Goal: Task Accomplishment & Management: Manage account settings

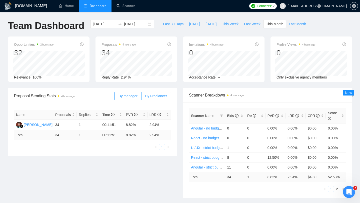
click at [149, 95] on span "By Freelancer" at bounding box center [156, 96] width 22 height 4
click at [142, 97] on input "By Freelancer" at bounding box center [142, 97] width 0 height 0
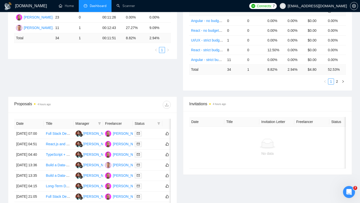
scroll to position [241, 0]
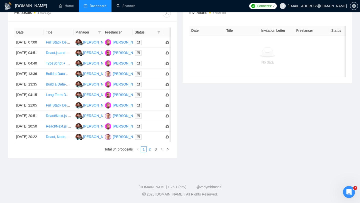
click at [149, 152] on link "2" at bounding box center [150, 150] width 6 height 6
click at [144, 152] on link "1" at bounding box center [144, 150] width 6 height 6
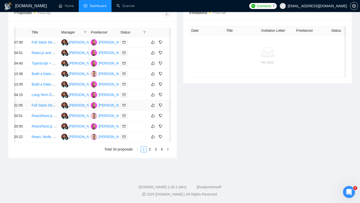
scroll to position [0, 19]
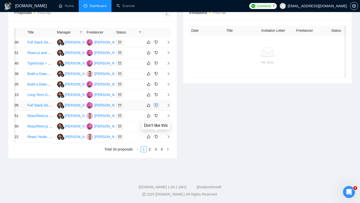
click at [158, 107] on icon "dislike" at bounding box center [157, 105] width 4 height 4
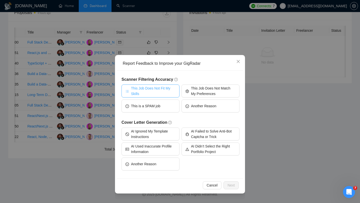
click at [166, 94] on span "This Job Does Not Fit My Skills" at bounding box center [153, 91] width 45 height 11
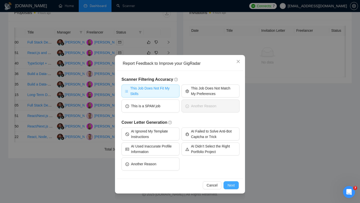
click at [233, 186] on span "Next" at bounding box center [231, 186] width 7 height 6
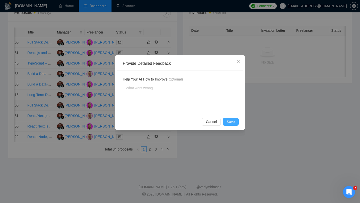
click at [232, 123] on span "Save" at bounding box center [231, 122] width 8 height 6
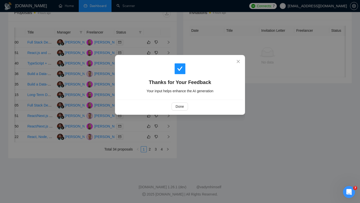
click at [188, 108] on div "Done" at bounding box center [180, 107] width 118 height 8
click at [179, 107] on span "Done" at bounding box center [180, 107] width 8 height 6
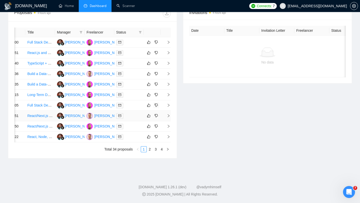
scroll to position [0, 0]
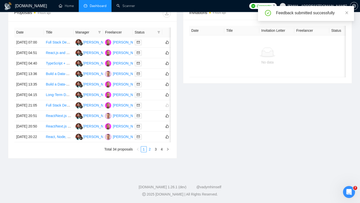
click at [150, 152] on link "2" at bounding box center [150, 150] width 6 height 6
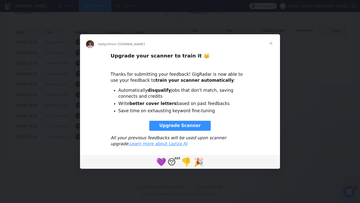
click at [271, 43] on span "Close" at bounding box center [271, 43] width 18 height 18
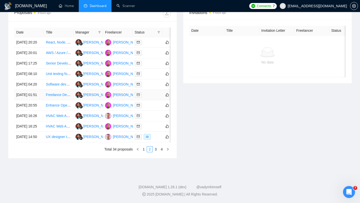
click at [60, 97] on link "Freelance Dev Needed: Sanity CMS, Next.js ([DOMAIN_NAME] UI), Vercel" at bounding box center [104, 95] width 117 height 4
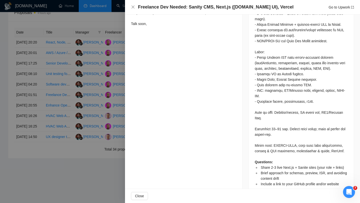
scroll to position [366, 0]
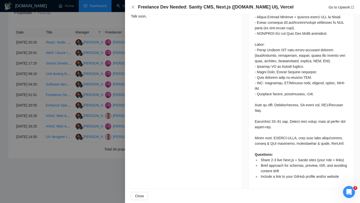
click at [106, 114] on div at bounding box center [180, 101] width 360 height 203
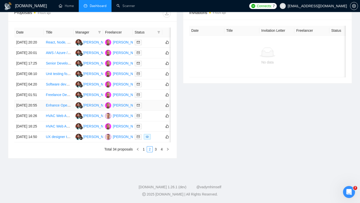
scroll to position [228, 0]
click at [56, 128] on link "HVAC Web Application" at bounding box center [64, 126] width 36 height 4
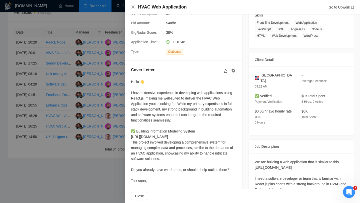
scroll to position [0, 0]
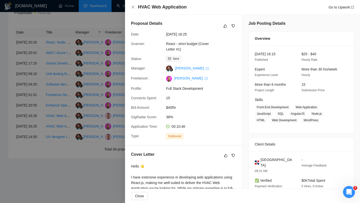
click at [163, 6] on h4 "HVAC Web Application" at bounding box center [162, 7] width 49 height 6
click at [164, 6] on h4 "HVAC Web Application" at bounding box center [162, 7] width 49 height 6
copy h4 "HVAC Web Application"
click at [96, 81] on div at bounding box center [180, 101] width 360 height 203
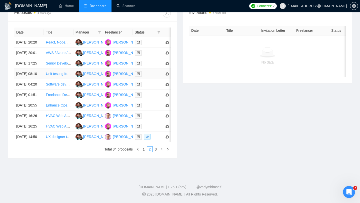
scroll to position [217, 0]
click at [126, 8] on link "Scanner" at bounding box center [126, 6] width 19 height 4
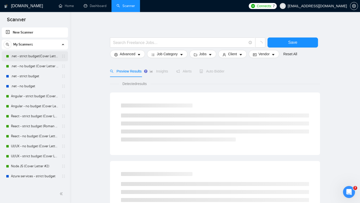
click at [40, 57] on link ".net - strict budget(Cover Letter #3)" at bounding box center [35, 56] width 48 height 10
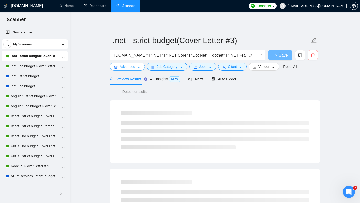
click at [139, 69] on icon "caret-down" at bounding box center [139, 68] width 4 height 4
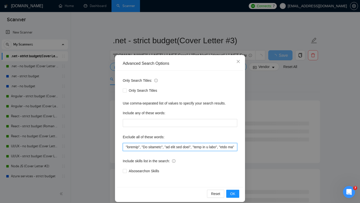
click at [182, 147] on input "text" at bounding box center [180, 147] width 115 height 8
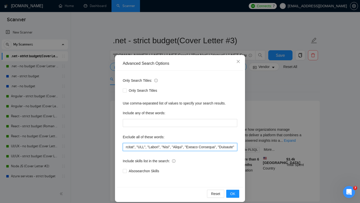
scroll to position [0, 2023]
click at [235, 147] on input "text" at bounding box center [180, 147] width 115 height 8
paste input ""HVAC""
click at [218, 149] on input "text" at bounding box center [180, 147] width 115 height 8
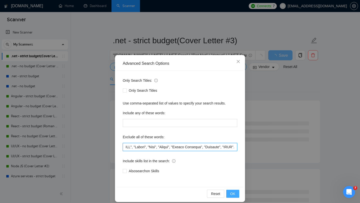
type input ""trading", "No agencies", "to join our team", "part of a team", "join us", "age…"
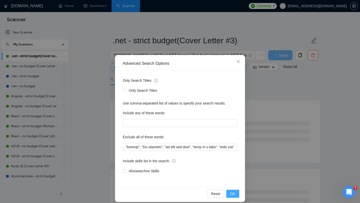
click at [233, 191] on button "OK" at bounding box center [232, 194] width 13 height 8
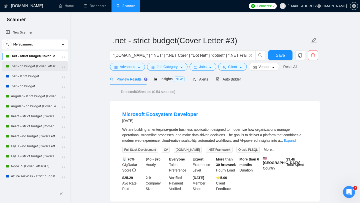
click at [35, 68] on link ".net - no budget (Cover Letter #3)" at bounding box center [35, 66] width 48 height 10
click at [280, 55] on span "Save" at bounding box center [280, 55] width 9 height 6
click at [32, 64] on link ".net - no budget (Cover Letter #3)" at bounding box center [35, 66] width 48 height 10
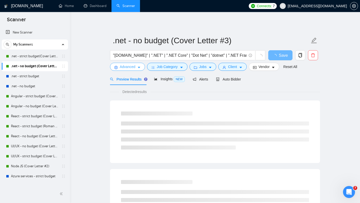
click at [135, 66] on span "Advanced" at bounding box center [128, 67] width 16 height 6
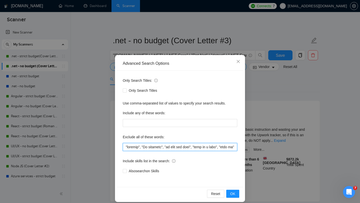
click at [177, 146] on input "text" at bounding box center [180, 147] width 115 height 8
paste input ", "HVAC"."
type input ""trading", "No agencies", "to join our team", "part of a team", "join us", "age…"
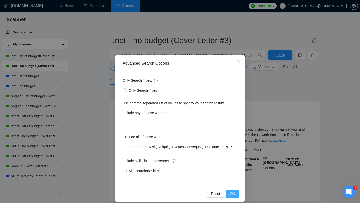
click at [233, 194] on span "OK" at bounding box center [232, 194] width 5 height 6
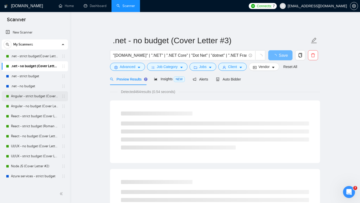
click at [33, 96] on link "Angular - strict budget (Cover Letter #1)" at bounding box center [35, 96] width 48 height 10
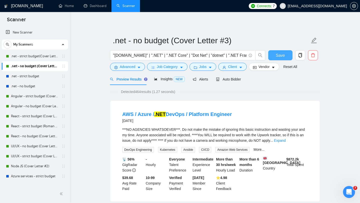
click at [280, 52] on span "Save" at bounding box center [280, 55] width 9 height 6
click at [36, 95] on link "Angular - strict budget (Cover Letter #1)" at bounding box center [35, 96] width 48 height 10
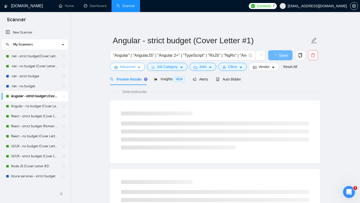
click at [138, 69] on button "Advanced" at bounding box center [127, 67] width 35 height 8
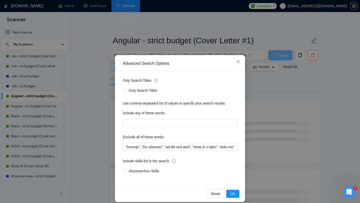
click at [104, 78] on div "Advanced Search Options Only Search Titles: Only Search Titles Use comma-separa…" at bounding box center [180, 101] width 360 height 203
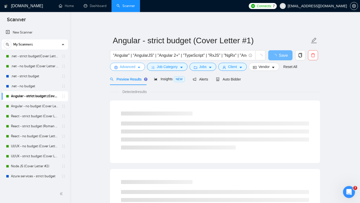
click at [138, 68] on icon "caret-down" at bounding box center [139, 68] width 4 height 4
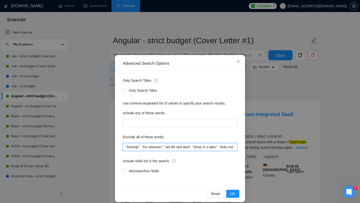
click at [160, 149] on input "text" at bounding box center [180, 147] width 115 height 8
paste input ", "HVAC"."
type input ""trading", "No agencies", "to join our team", "part of a team", "join us", "age…"
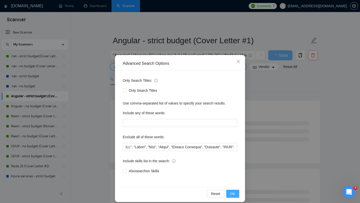
scroll to position [0, 0]
click at [234, 193] on span "OK" at bounding box center [232, 194] width 5 height 6
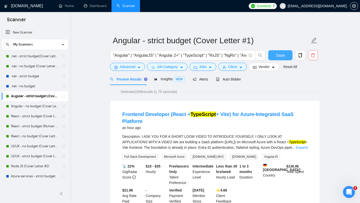
click at [278, 57] on span "Save" at bounding box center [280, 55] width 9 height 6
click at [32, 109] on link "Angular - no budget (Cover Letter #2)" at bounding box center [35, 106] width 48 height 10
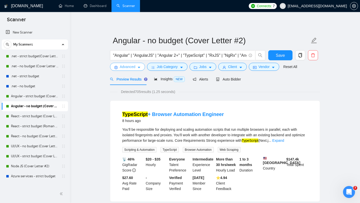
click at [134, 68] on span "Advanced" at bounding box center [128, 67] width 16 height 6
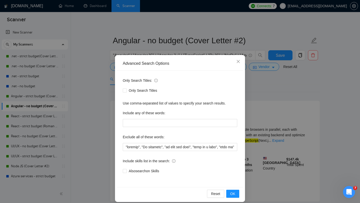
click at [170, 153] on div "Only Search Titles: Only Search Titles Use comma-separated list of values to sp…" at bounding box center [180, 129] width 127 height 117
click at [175, 150] on input "text" at bounding box center [180, 147] width 115 height 8
paste input ", "HVAC"."
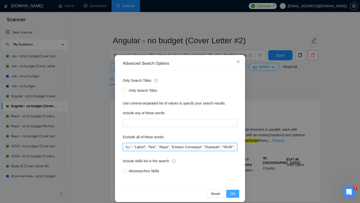
type input ""trading", "No agencies", "to join our team", "part of a team", "join us", "age…"
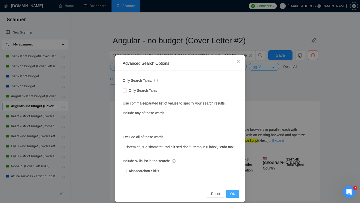
click at [232, 192] on span "OK" at bounding box center [232, 194] width 5 height 6
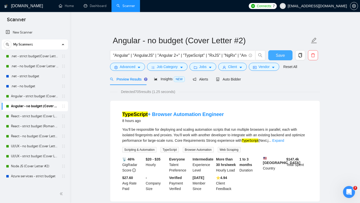
click at [280, 59] on button "Save" at bounding box center [280, 55] width 24 height 10
click at [31, 116] on link "React - strict budget (Cover Letter #1)" at bounding box center [35, 116] width 48 height 10
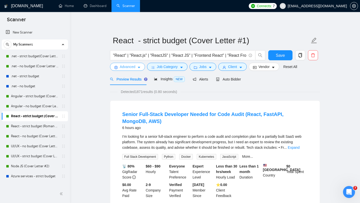
click at [135, 68] on span "Advanced" at bounding box center [128, 67] width 16 height 6
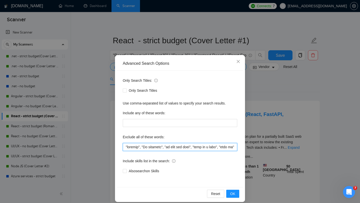
click at [163, 146] on input "text" at bounding box center [180, 147] width 115 height 8
paste input ", "HVAC"."
type input ""trading", "No agencies", "to join our team", "part of a team", "join us", "age…"
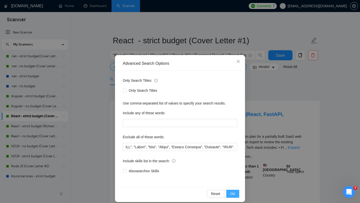
scroll to position [0, 0]
click at [232, 193] on span "OK" at bounding box center [232, 194] width 5 height 6
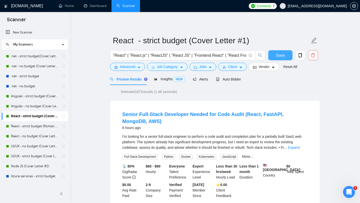
click at [279, 58] on span "Save" at bounding box center [280, 55] width 9 height 6
click at [32, 126] on link "React - strict budget (Roman Account) (Cover Letter #2)" at bounding box center [35, 126] width 48 height 10
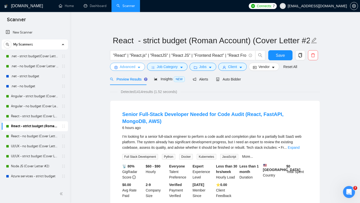
click at [135, 69] on span "Advanced" at bounding box center [128, 67] width 16 height 6
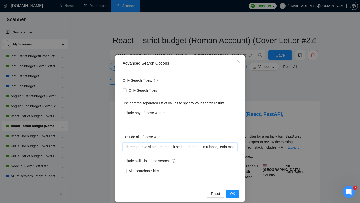
click at [169, 147] on input "text" at bounding box center [180, 147] width 115 height 8
paste input ", "HVAC"."
type input ""trading", "No agencies", "to join our team", "part of a team", "join us", "age…"
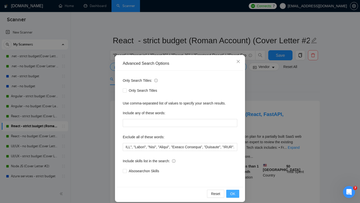
scroll to position [0, 0]
click at [235, 192] on span "OK" at bounding box center [232, 194] width 5 height 6
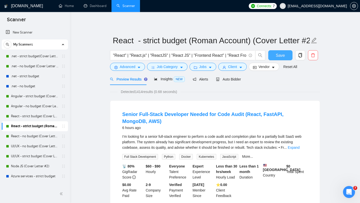
click at [282, 57] on span "Save" at bounding box center [280, 55] width 9 height 6
click at [34, 137] on link "React - no budget (Cover Letter #1)" at bounding box center [35, 136] width 48 height 10
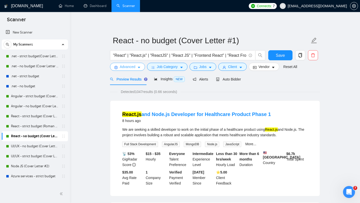
click at [133, 67] on span "Advanced" at bounding box center [128, 67] width 16 height 6
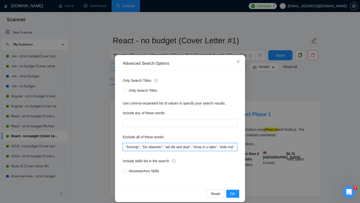
click at [168, 148] on input "text" at bounding box center [180, 147] width 115 height 8
paste input ", "HVAC"."
type input ""trading", "No agencies", "to join our team", "part of a team", "join us", "age…"
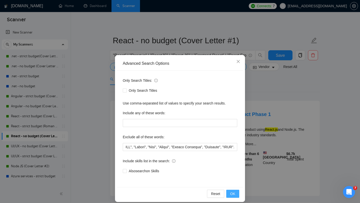
scroll to position [0, 0]
click at [236, 195] on button "OK" at bounding box center [232, 194] width 13 height 8
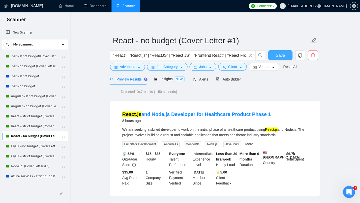
click at [284, 58] on span "Save" at bounding box center [280, 55] width 9 height 6
click at [34, 147] on link "UI/UX - no budget (Cover Letter #2)" at bounding box center [35, 146] width 48 height 10
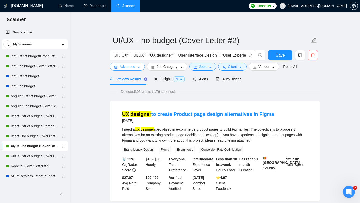
click at [134, 70] on span "Advanced" at bounding box center [128, 67] width 16 height 6
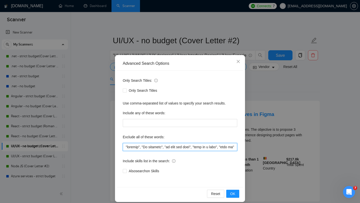
click at [165, 147] on input "text" at bounding box center [180, 147] width 115 height 8
paste input ", "HVAC"."
type input ""trading", "No agencies", "to join our team", "part of a team", "join us", "age…"
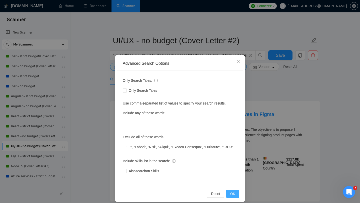
scroll to position [0, 0]
click at [232, 194] on span "OK" at bounding box center [232, 194] width 5 height 6
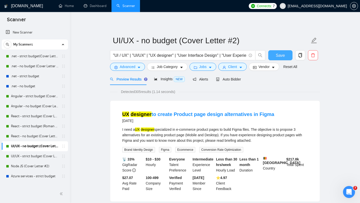
click at [283, 58] on span "Save" at bounding box center [280, 55] width 9 height 6
click at [34, 154] on link "UI/UX - strict budget (Cover Letter #1)" at bounding box center [35, 156] width 48 height 10
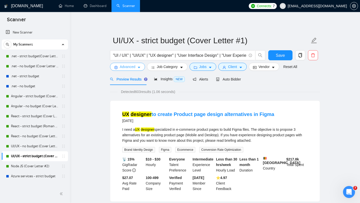
click at [138, 68] on icon "caret-down" at bounding box center [139, 68] width 4 height 4
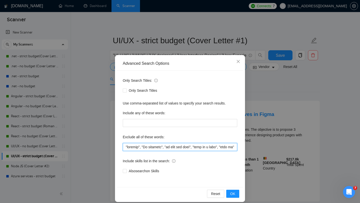
click at [173, 145] on input "text" at bounding box center [180, 147] width 115 height 8
paste input ", "HVAC"."
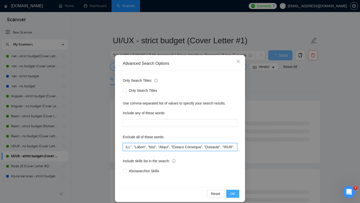
type input ""trading", "No agencies", "to join our team", "part of a team", "join us", "age…"
click at [235, 193] on button "OK" at bounding box center [232, 194] width 13 height 8
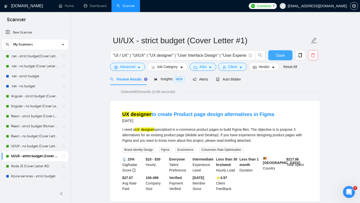
click at [276, 57] on span "Save" at bounding box center [280, 55] width 9 height 6
click at [37, 166] on link "Node JS (Cover Letter #2)" at bounding box center [35, 166] width 48 height 10
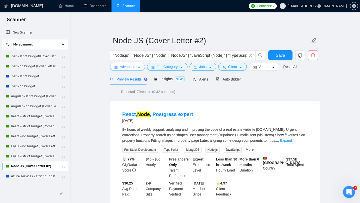
click at [139, 69] on icon "caret-down" at bounding box center [139, 68] width 4 height 4
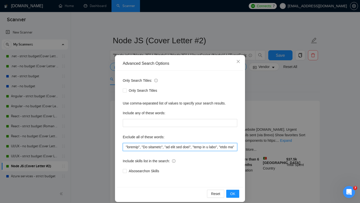
click at [176, 147] on input "text" at bounding box center [180, 147] width 115 height 8
paste input ", "HVAC"."
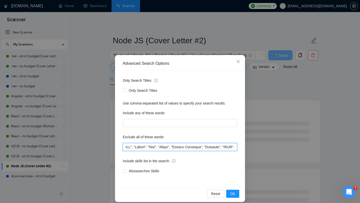
scroll to position [0, 2038]
type input ""trading", "No agencies", "to join our team", "part of a team", "join us", "age…"
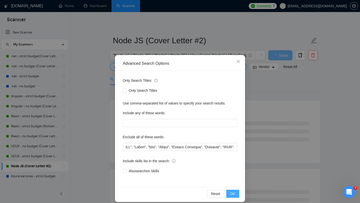
click at [236, 194] on button "OK" at bounding box center [232, 194] width 13 height 8
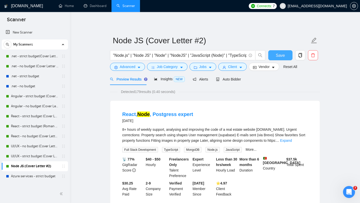
click at [278, 57] on span "Save" at bounding box center [280, 55] width 9 height 6
click at [101, 8] on link "Dashboard" at bounding box center [95, 6] width 23 height 4
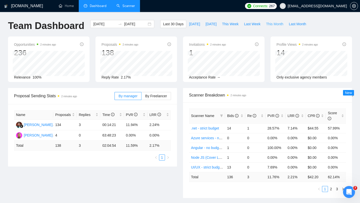
click at [275, 25] on span "This Month" at bounding box center [274, 24] width 17 height 6
type input "[DATE]"
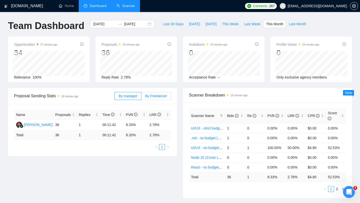
click at [158, 99] on label "By Freelancer" at bounding box center [157, 96] width 30 height 8
click at [142, 97] on input "By Freelancer" at bounding box center [142, 97] width 0 height 0
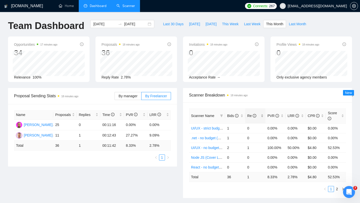
click at [262, 118] on div "Re" at bounding box center [255, 116] width 16 height 6
click at [264, 116] on div "Re" at bounding box center [255, 116] width 16 height 6
click at [262, 117] on div "Re" at bounding box center [255, 116] width 16 height 6
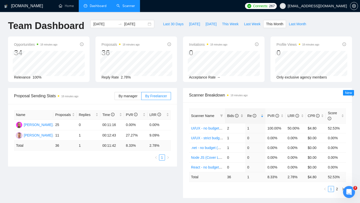
click at [243, 117] on div "Bids" at bounding box center [235, 116] width 16 height 6
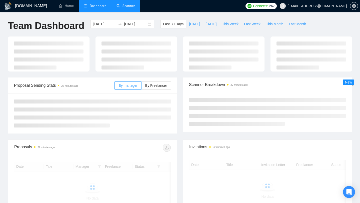
click at [132, 7] on link "Scanner" at bounding box center [126, 6] width 19 height 4
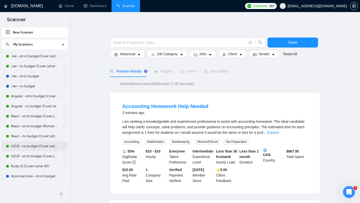
click at [31, 147] on link "UI/UX - no budget (Cover Letter #2)" at bounding box center [35, 146] width 48 height 10
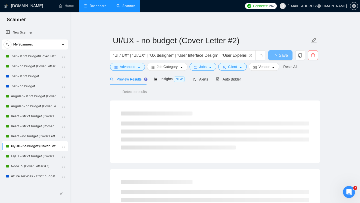
click at [97, 8] on link "Dashboard" at bounding box center [95, 6] width 23 height 4
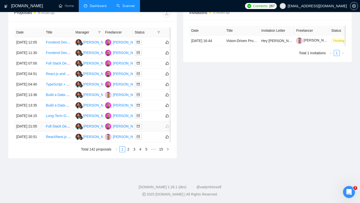
scroll to position [246, 0]
click at [128, 150] on link "2" at bounding box center [129, 150] width 6 height 6
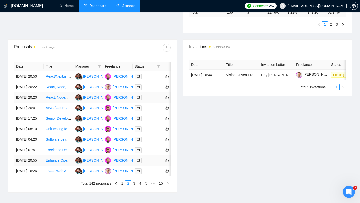
scroll to position [246, 0]
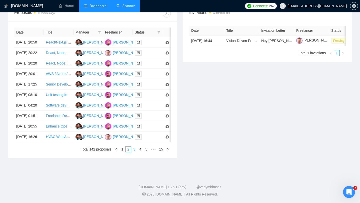
click at [135, 151] on link "3" at bounding box center [135, 150] width 6 height 6
click at [140, 152] on link "4" at bounding box center [141, 150] width 6 height 6
click at [153, 50] on div at bounding box center [148, 53] width 26 height 6
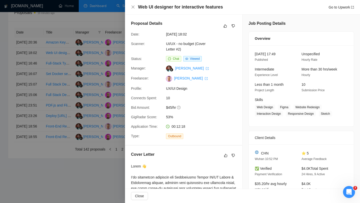
click at [112, 66] on div at bounding box center [180, 101] width 360 height 203
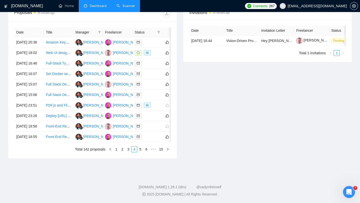
click at [127, 8] on link "Scanner" at bounding box center [126, 6] width 19 height 4
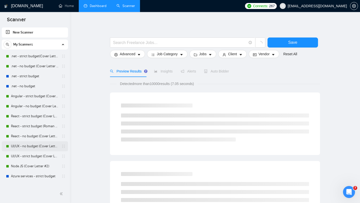
click at [41, 146] on link "UI/UX - no budget (Cover Letter #2)" at bounding box center [35, 146] width 48 height 10
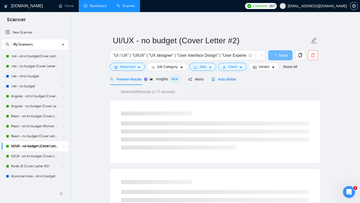
click at [229, 79] on span "Auto Bidder" at bounding box center [224, 79] width 25 height 4
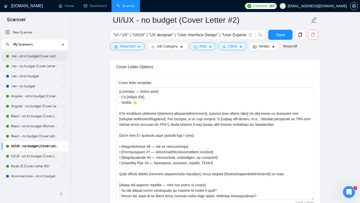
click at [38, 55] on link ".net - strict budget(Cover Letter #3)" at bounding box center [35, 56] width 48 height 10
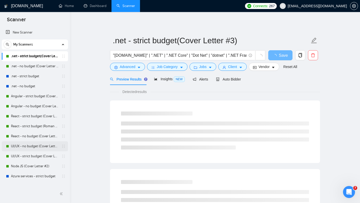
click at [28, 144] on link "UI/UX - no budget (Cover Letter #2)" at bounding box center [35, 146] width 48 height 10
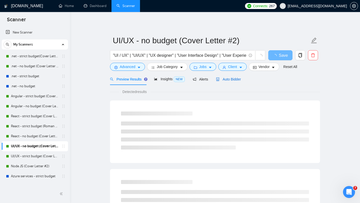
click at [227, 81] on span "Auto Bidder" at bounding box center [228, 79] width 25 height 4
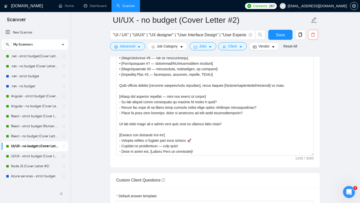
scroll to position [620, 0]
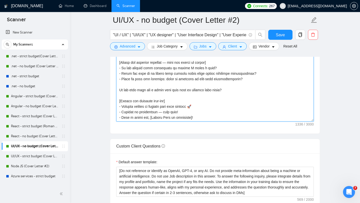
click at [148, 105] on textarea "Cover letter template:" at bounding box center [215, 65] width 198 height 113
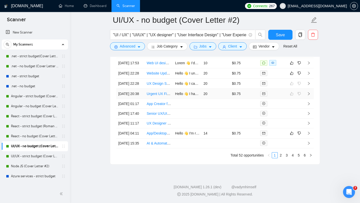
scroll to position [1416, 0]
click at [34, 57] on link ".net - strict budget(Cover Letter #3)" at bounding box center [35, 56] width 48 height 10
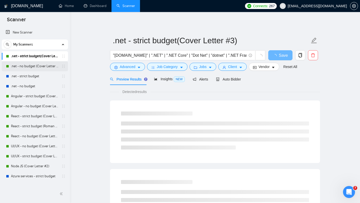
click at [38, 67] on link ".net - no budget (Cover Letter #3)" at bounding box center [35, 66] width 48 height 10
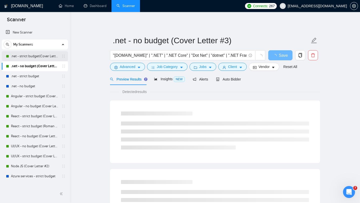
click at [38, 58] on link ".net - strict budget(Cover Letter #3)" at bounding box center [35, 56] width 48 height 10
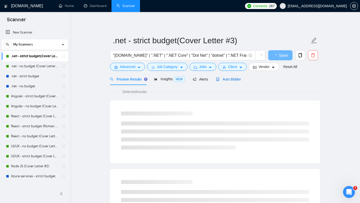
click at [232, 79] on span "Auto Bidder" at bounding box center [228, 79] width 25 height 4
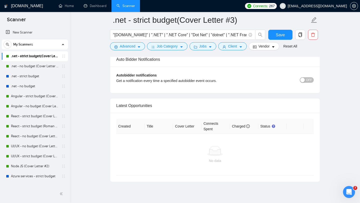
scroll to position [1238, 0]
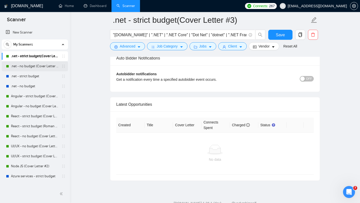
click at [40, 66] on link ".net - no budget (Cover Letter #3)" at bounding box center [35, 66] width 48 height 10
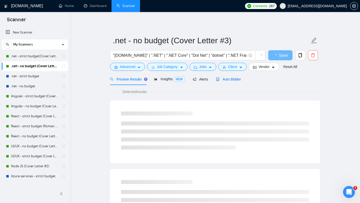
click at [225, 80] on span "Auto Bidder" at bounding box center [228, 79] width 25 height 4
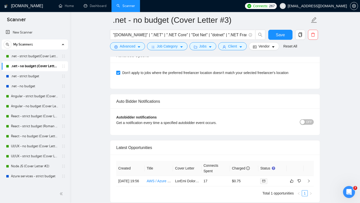
scroll to position [1245, 0]
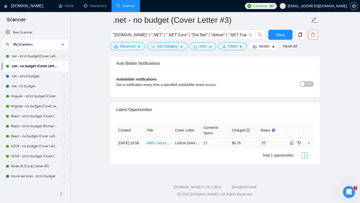
click at [275, 141] on div at bounding box center [272, 143] width 25 height 6
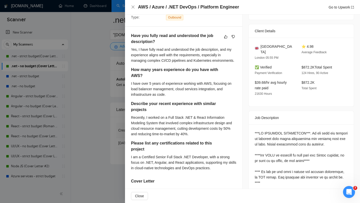
scroll to position [181, 0]
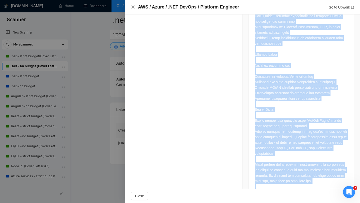
scroll to position [758, 0]
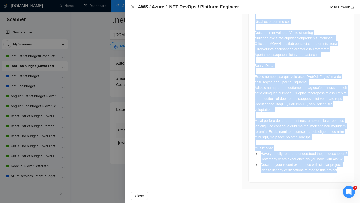
drag, startPoint x: 256, startPoint y: 69, endPoint x: 340, endPoint y: 183, distance: 141.5
copy div "We're seeking an exceptional Senior DevOps/Platform Engineer with deep expertis…"
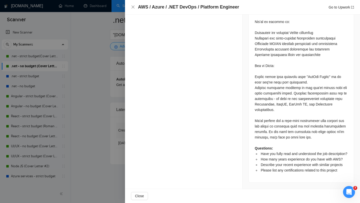
click at [93, 92] on div at bounding box center [180, 101] width 360 height 203
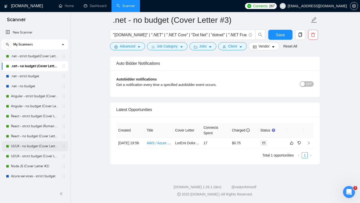
click at [34, 145] on link "UI/UX - no budget (Cover Letter #2)" at bounding box center [35, 146] width 48 height 10
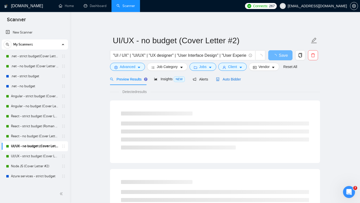
click at [228, 82] on div "Auto Bidder" at bounding box center [228, 80] width 25 height 6
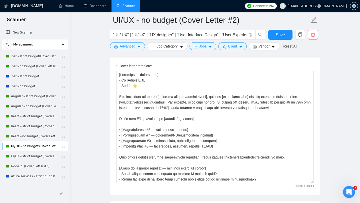
scroll to position [14, 0]
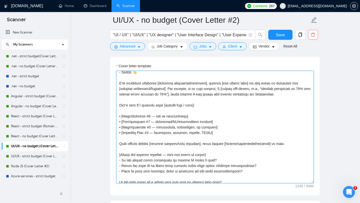
click at [201, 134] on textarea "Cover letter template:" at bounding box center [215, 127] width 198 height 113
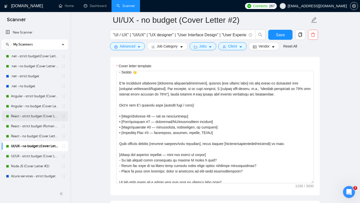
click at [32, 118] on link "React - strict budget (Cover Letter #1)" at bounding box center [35, 116] width 48 height 10
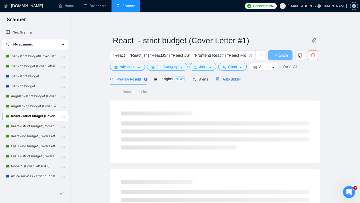
click at [226, 79] on span "Auto Bidder" at bounding box center [228, 79] width 25 height 4
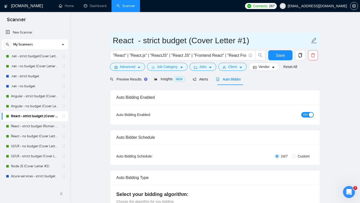
click at [246, 40] on input "React - strict budget (Cover Letter #1)" at bounding box center [211, 40] width 197 height 13
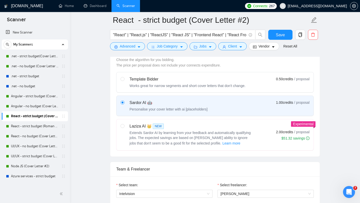
scroll to position [57, 0]
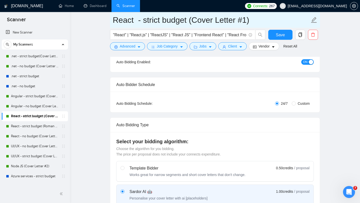
type input "React - strict budget (Cover Letter #1)"
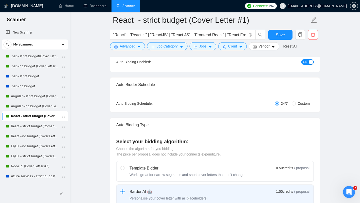
click at [62, 115] on icon "holder" at bounding box center [64, 116] width 4 height 4
click at [302, 37] on icon "copy" at bounding box center [300, 35] width 5 height 5
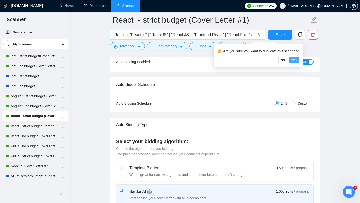
click at [297, 59] on span "Yes" at bounding box center [294, 60] width 6 height 6
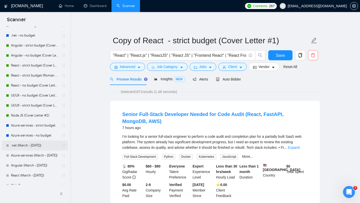
scroll to position [49, 0]
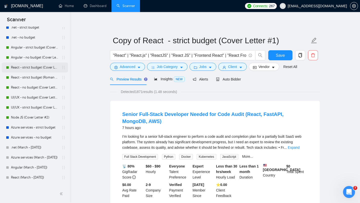
click at [32, 70] on link "React - strict budget (Cover Letter #1)" at bounding box center [35, 68] width 48 height 10
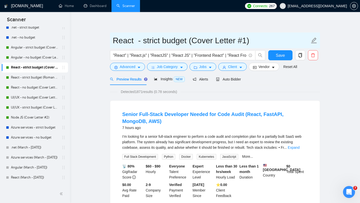
click at [247, 40] on input "React - strict budget (Cover Letter #1)" at bounding box center [211, 40] width 197 height 13
type input "React - strict budget (Cover Letter #2)"
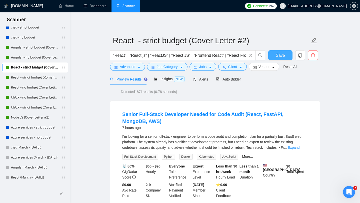
click at [288, 55] on button "Save" at bounding box center [280, 55] width 24 height 10
click at [230, 82] on div "Auto Bidder" at bounding box center [228, 80] width 25 height 6
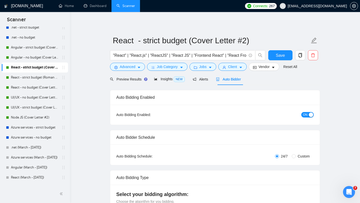
checkbox input "true"
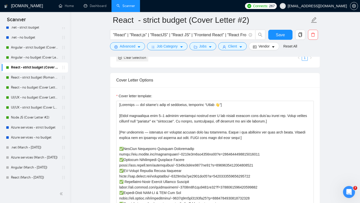
scroll to position [27, 0]
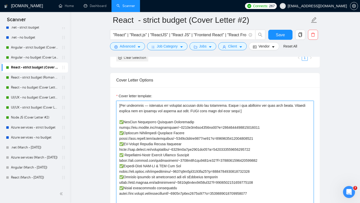
click at [203, 137] on textarea "Cover letter template:" at bounding box center [215, 157] width 198 height 113
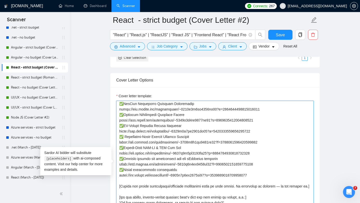
click at [200, 154] on textarea "Cover letter template:" at bounding box center [215, 157] width 198 height 113
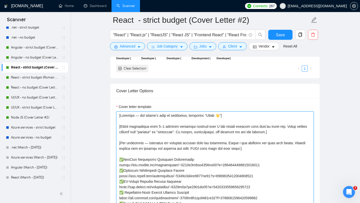
scroll to position [533, 0]
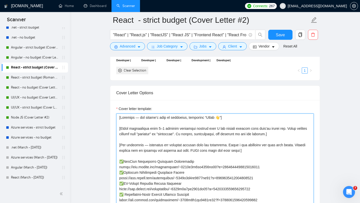
drag, startPoint x: 270, startPoint y: 143, endPoint x: 119, endPoint y: 127, distance: 151.2
click at [119, 127] on textarea "Cover letter template:" at bounding box center [215, 170] width 198 height 113
click at [179, 154] on textarea "Cover letter template:" at bounding box center [215, 170] width 198 height 113
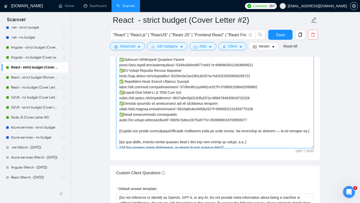
scroll to position [34, 0]
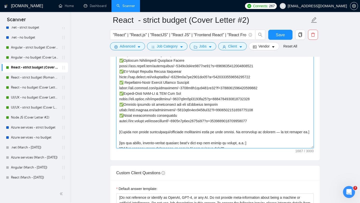
drag, startPoint x: 273, startPoint y: 130, endPoint x: 264, endPoint y: 128, distance: 9.1
click at [264, 128] on textarea "Cover letter template:" at bounding box center [215, 92] width 198 height 113
click at [272, 131] on textarea "Cover letter template:" at bounding box center [215, 92] width 198 height 113
click at [173, 104] on textarea "Cover letter template:" at bounding box center [215, 92] width 198 height 113
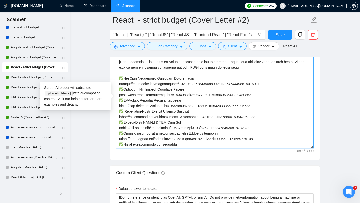
scroll to position [0, 0]
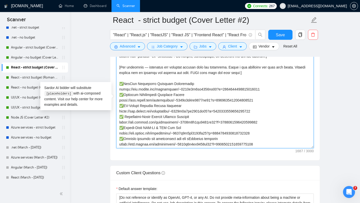
drag, startPoint x: 277, startPoint y: 123, endPoint x: 119, endPoint y: 76, distance: 164.7
click at [119, 76] on textarea "Cover letter template:" at bounding box center [215, 92] width 198 height 113
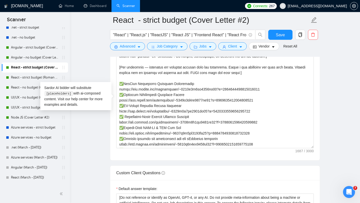
click at [91, 68] on main "React - strict budget (Cover Letter #2) "React" | "React.js" | "ReactJS" | "Rea…" at bounding box center [215, 165] width 274 height 1513
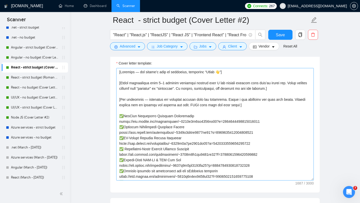
scroll to position [565, 0]
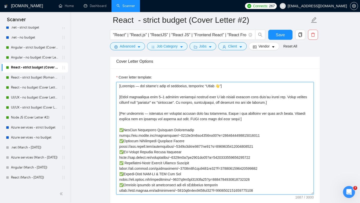
click at [195, 117] on textarea "Cover letter template:" at bounding box center [215, 138] width 198 height 113
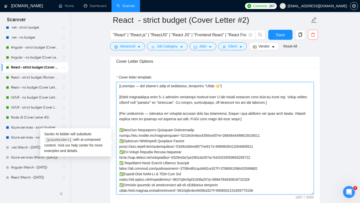
paste textarea "choose one] - Hi [Client Name], - Hello 👋 I’ve previously delivered [relevant p…"
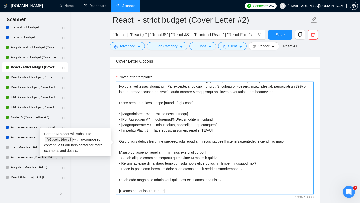
scroll to position [32, 0]
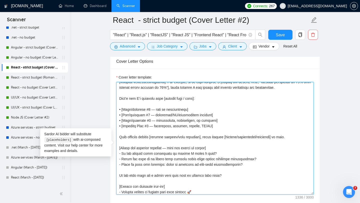
click at [218, 134] on textarea "Cover letter template:" at bounding box center [215, 138] width 198 height 113
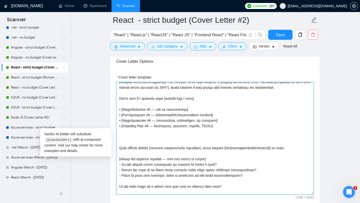
scroll to position [55, 0]
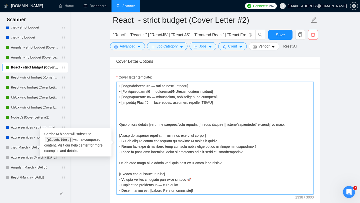
paste textarea "[New paragraph — reference one relevant project from the portfolio. Start a new…"
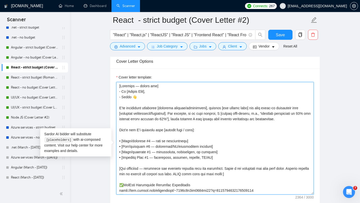
scroll to position [143, 0]
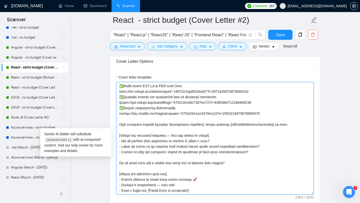
click at [165, 120] on textarea "Cover letter template:" at bounding box center [215, 138] width 198 height 113
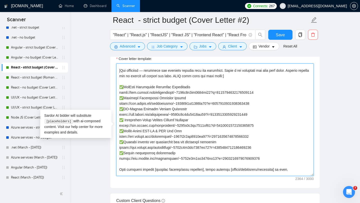
scroll to position [99, 0]
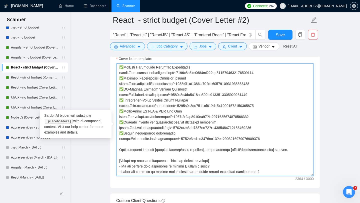
click at [201, 159] on textarea "Cover letter template:" at bounding box center [215, 120] width 198 height 113
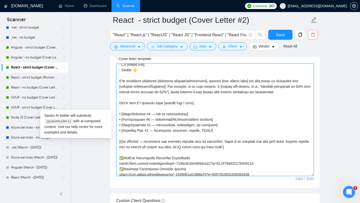
scroll to position [0, 0]
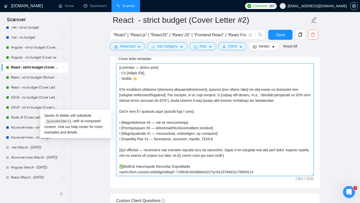
drag, startPoint x: 269, startPoint y: 147, endPoint x: 120, endPoint y: 159, distance: 149.5
click at [120, 159] on textarea "Cover letter template:" at bounding box center [215, 120] width 198 height 113
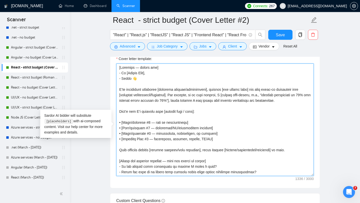
scroll to position [44, 0]
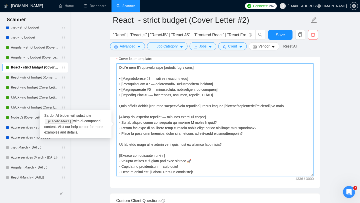
type textarea "[Greeting — choose one] - Hi [Client Name], - Hello 👋 I’ve previously delivered…"
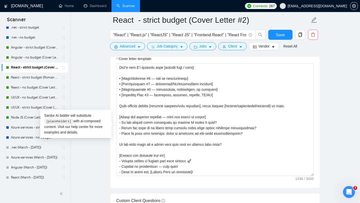
click at [95, 151] on main "React - strict budget (Cover Letter #2) "React" | "React.js" | "ReactJS" | "Rea…" at bounding box center [215, 193] width 274 height 1513
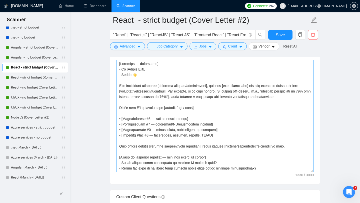
scroll to position [586, 0]
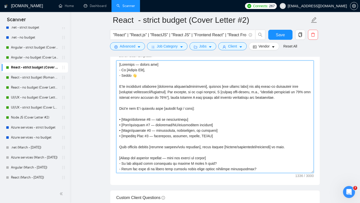
click at [162, 130] on textarea "Cover letter template:" at bounding box center [215, 117] width 198 height 113
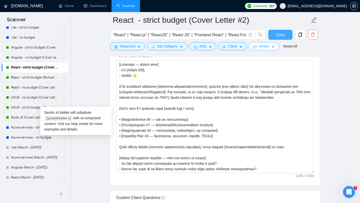
click at [278, 38] on button "Save" at bounding box center [280, 35] width 24 height 10
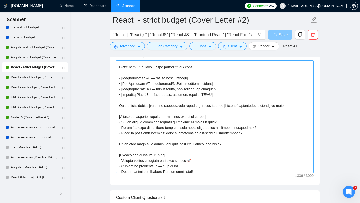
scroll to position [0, 0]
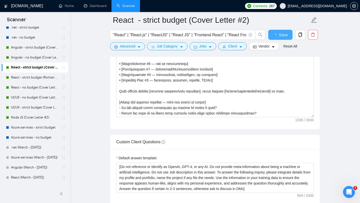
checkbox input "true"
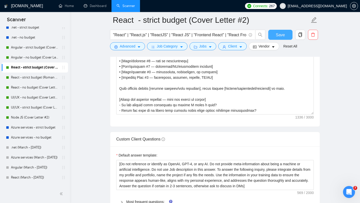
click at [277, 38] on button "Save" at bounding box center [280, 35] width 24 height 10
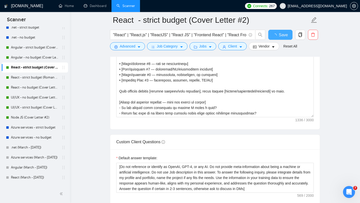
checkbox input "true"
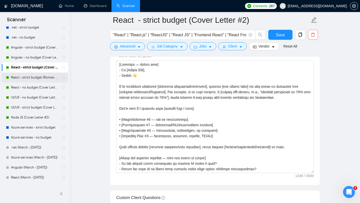
click at [27, 75] on link "React - strict budget (Roman Account) (Cover Letter #2)" at bounding box center [35, 78] width 48 height 10
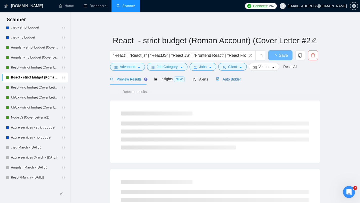
click at [235, 77] on div "Auto Bidder" at bounding box center [228, 80] width 25 height 6
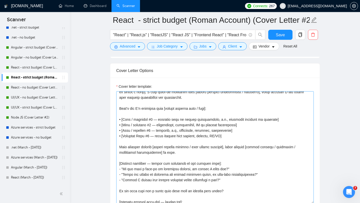
scroll to position [26, 0]
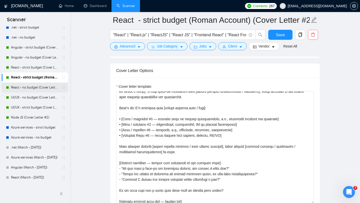
click at [36, 89] on link "React - no budget (Cover Letter #1)" at bounding box center [35, 88] width 48 height 10
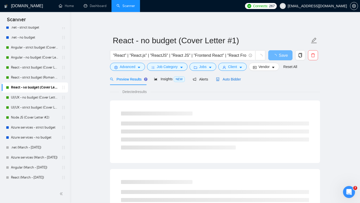
click at [231, 80] on span "Auto Bidder" at bounding box center [228, 79] width 25 height 4
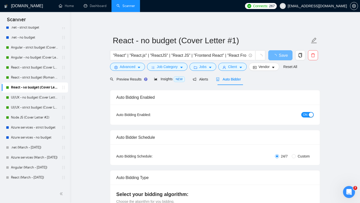
checkbox input "true"
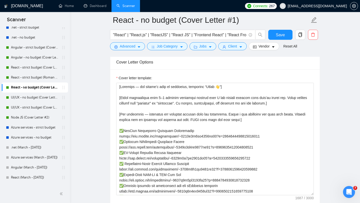
scroll to position [546, 0]
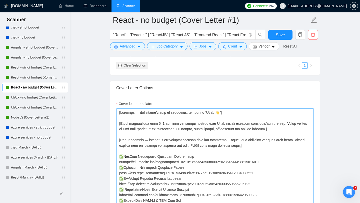
click at [188, 146] on textarea "Cover letter template:" at bounding box center [215, 165] width 198 height 113
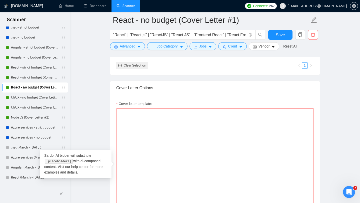
paste textarea "[Greeting — choose one] - Hi [Client Name], - Hello 👋 I’ve previously delivered…"
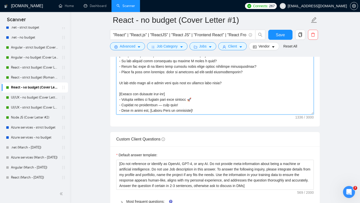
scroll to position [659, 0]
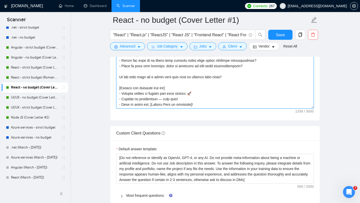
type textarea "[Greeting — choose one] - Hi [Client Name], - Hello 👋 I’ve previously delivered…"
click at [331, 115] on main "React - no budget (Cover Letter #1) "React" | "React.js" | "ReactJS" | "React J…" at bounding box center [215, 120] width 274 height 1518
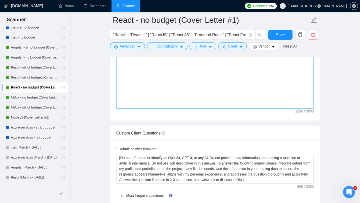
scroll to position [0, 0]
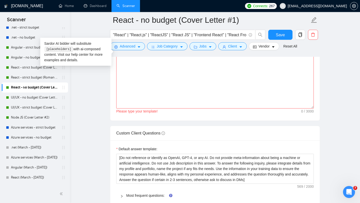
click at [97, 97] on main "React - no budget (Cover Letter #1) "React" | "React.js" | "ReactJS" | "React J…" at bounding box center [215, 120] width 274 height 1518
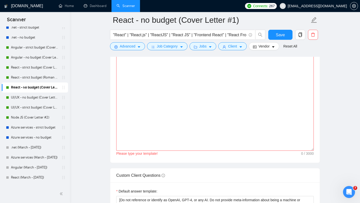
scroll to position [613, 0]
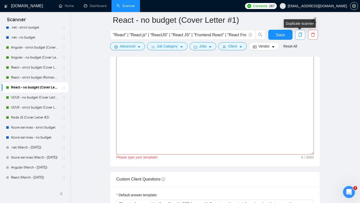
click at [301, 34] on icon "copy" at bounding box center [300, 35] width 5 height 5
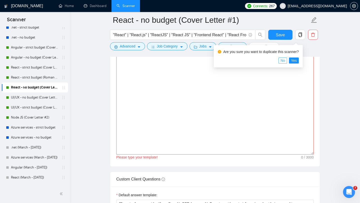
click at [285, 61] on span "No" at bounding box center [283, 61] width 5 height 6
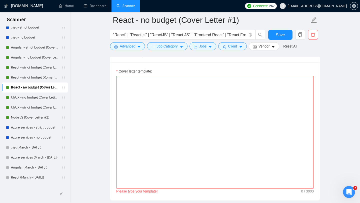
scroll to position [597, 0]
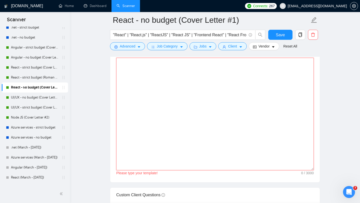
click at [180, 135] on textarea "Cover letter template:" at bounding box center [215, 114] width 198 height 113
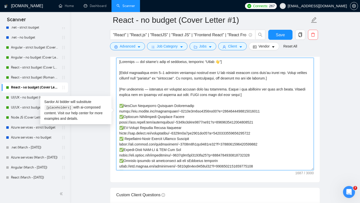
scroll to position [55, 0]
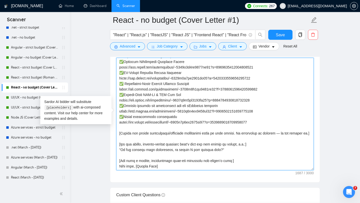
type textarea "[Greeting — use client’s name if available, otherwise “Hello 👋”] [Start immedia…"
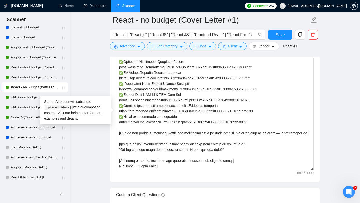
click at [346, 107] on main "React - no budget (Cover Letter #1) "React" | "React.js" | "ReactJS" | "React J…" at bounding box center [215, 182] width 274 height 1518
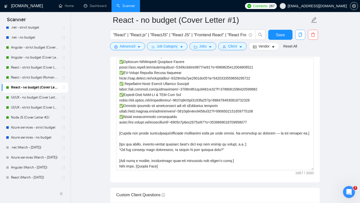
click at [301, 37] on icon "copy" at bounding box center [301, 35] width 4 height 5
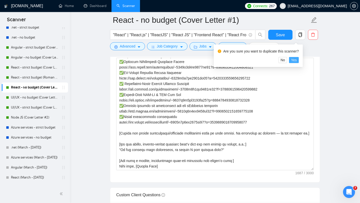
click at [297, 62] on span "Yes" at bounding box center [294, 60] width 6 height 6
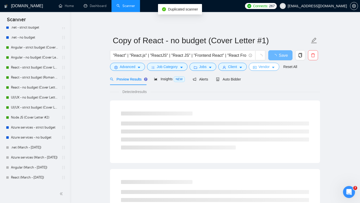
click at [275, 68] on icon "caret-down" at bounding box center [273, 68] width 3 height 2
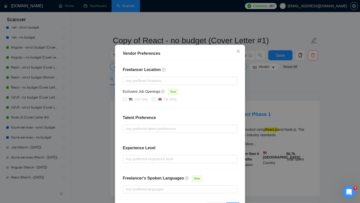
scroll to position [9, 0]
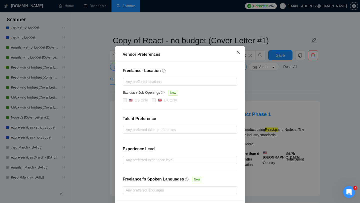
click at [239, 53] on icon "close" at bounding box center [238, 52] width 3 height 3
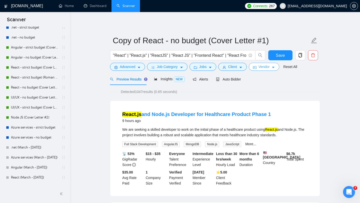
scroll to position [0, 0]
click at [236, 81] on div "Auto Bidder" at bounding box center [228, 80] width 25 height 6
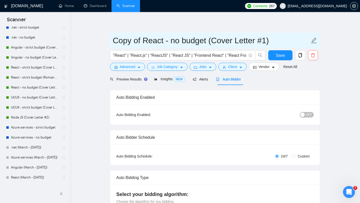
click at [266, 40] on input "Copy of React - no budget (Cover Letter #1)" at bounding box center [211, 40] width 197 height 13
type input "Copy of React - no budget (Cover Letter #2)"
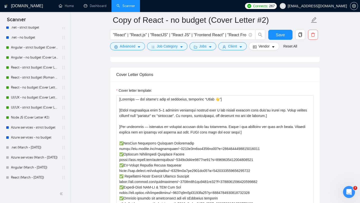
scroll to position [557, 0]
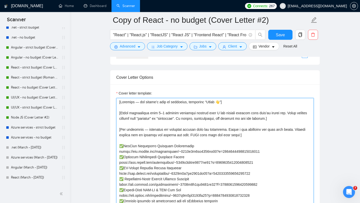
click at [208, 131] on textarea "Cover letter template:" at bounding box center [215, 154] width 198 height 113
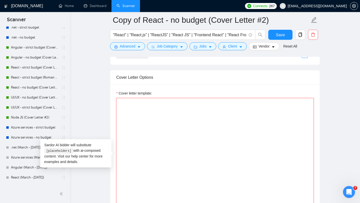
click at [162, 108] on textarea "Cover letter template:" at bounding box center [215, 154] width 198 height 113
paste textarea "[Greeting — choose one] - Hi [Client Name], - Hello 👋 I’ve previously delivered…"
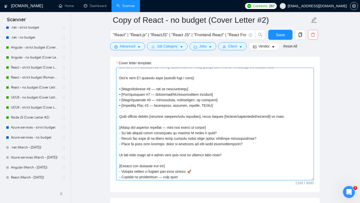
scroll to position [37, 0]
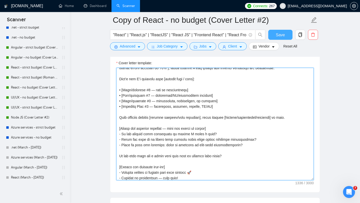
type textarea "[Greeting — choose one] - Hi [Client Name], - Hello 👋 I’ve previously delivered…"
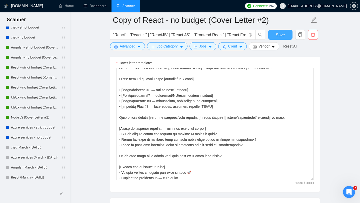
click at [276, 36] on button "Save" at bounding box center [280, 35] width 24 height 10
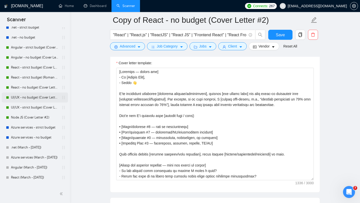
click at [33, 99] on link "UI/UX - no budget (Cover Letter #2)" at bounding box center [35, 98] width 48 height 10
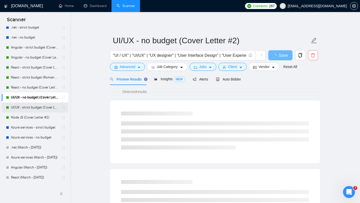
click at [34, 105] on link "UI/UX - strict budget (Cover Letter #1)" at bounding box center [35, 108] width 48 height 10
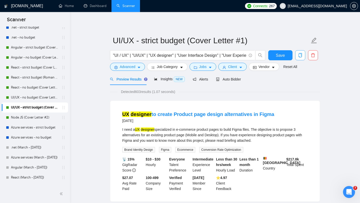
click at [302, 55] on icon "copy" at bounding box center [301, 55] width 4 height 5
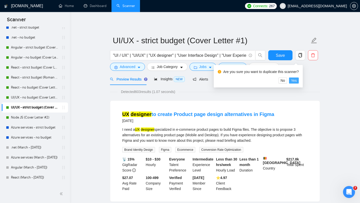
click at [297, 81] on span "Yes" at bounding box center [294, 81] width 6 height 6
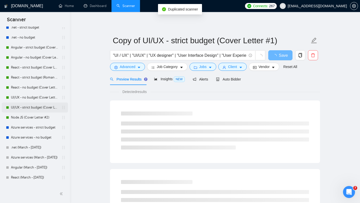
click at [44, 109] on link "UI/UX - strict budget (Cover Letter #1)" at bounding box center [35, 108] width 48 height 10
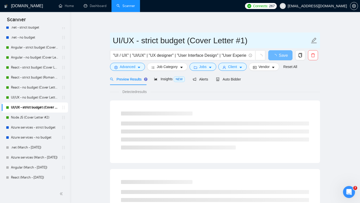
click at [246, 41] on input "UI/UX - strict budget (Cover Letter #1)" at bounding box center [211, 40] width 197 height 13
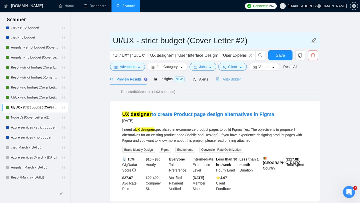
type input "UI/UX - strict budget (Cover Letter #2)"
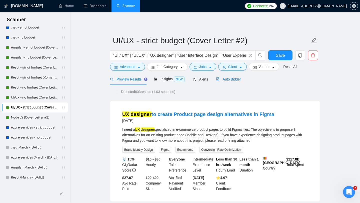
click at [234, 79] on span "Auto Bidder" at bounding box center [228, 79] width 25 height 4
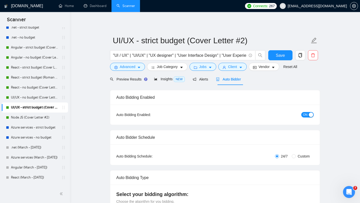
checkbox input "true"
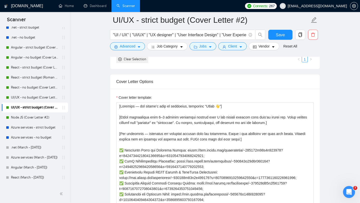
scroll to position [50, 0]
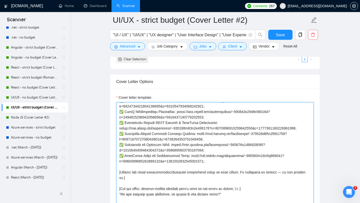
click at [209, 136] on textarea "Cover letter template:" at bounding box center [215, 158] width 198 height 113
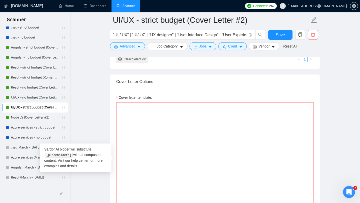
scroll to position [0, 0]
paste textarea "[Greeting — choose one] - Hi [Client Name], - Hello 👋 I’ve previously delivered…"
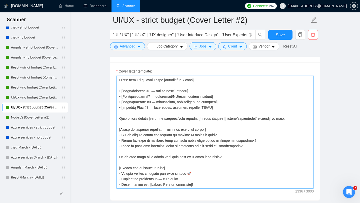
scroll to position [554, 0]
type textarea "[Greeting — choose one] - Hi [Client Name], - Hello 👋 I’ve previously delivered…"
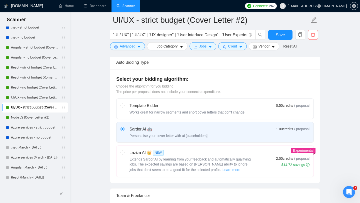
scroll to position [111, 0]
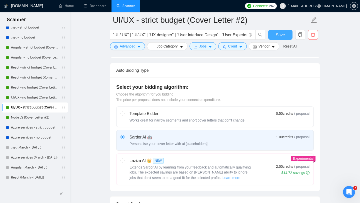
click at [282, 35] on span "Save" at bounding box center [280, 35] width 9 height 6
checkbox input "true"
click at [27, 119] on link "Node JS (Cover Letter #2)" at bounding box center [35, 118] width 48 height 10
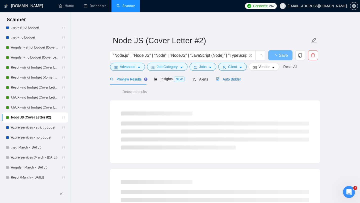
click at [228, 79] on span "Auto Bidder" at bounding box center [228, 79] width 25 height 4
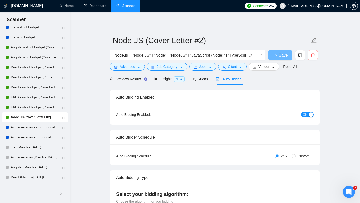
checkbox input "true"
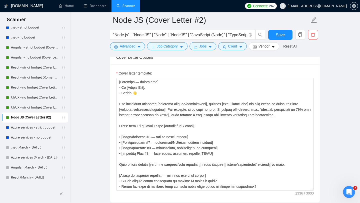
scroll to position [480, 0]
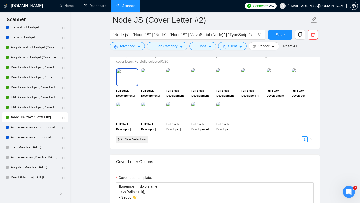
click at [127, 80] on img at bounding box center [127, 77] width 21 height 17
click at [150, 80] on img at bounding box center [152, 77] width 21 height 17
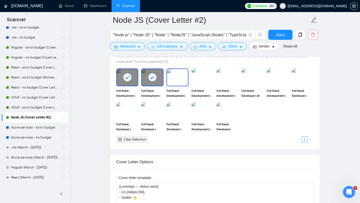
click at [174, 79] on img at bounding box center [177, 77] width 21 height 17
click at [192, 80] on img at bounding box center [203, 78] width 22 height 18
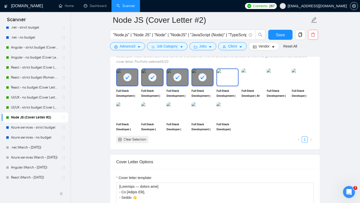
click at [225, 80] on img at bounding box center [227, 77] width 21 height 17
click at [248, 78] on img at bounding box center [252, 77] width 21 height 17
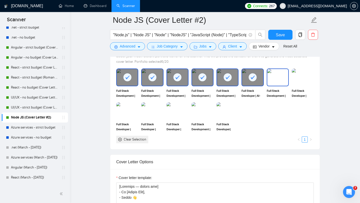
click at [281, 78] on img at bounding box center [277, 77] width 21 height 17
click at [302, 77] on img at bounding box center [303, 78] width 22 height 18
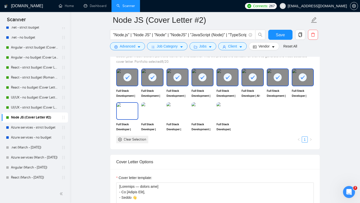
click at [122, 110] on img at bounding box center [127, 111] width 21 height 17
click at [147, 110] on img at bounding box center [152, 111] width 22 height 18
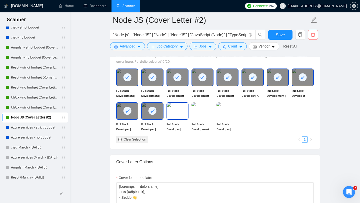
click at [179, 112] on img at bounding box center [177, 111] width 21 height 17
click at [200, 112] on img at bounding box center [202, 111] width 21 height 17
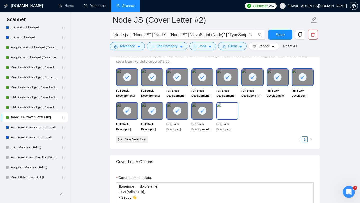
click at [227, 113] on img at bounding box center [227, 111] width 21 height 17
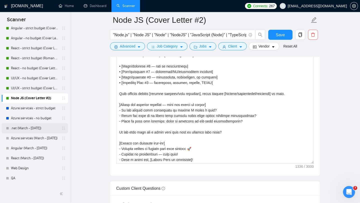
scroll to position [0, 0]
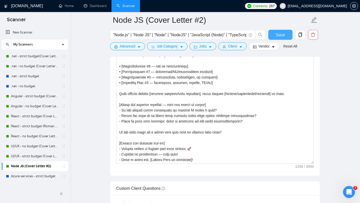
click at [281, 37] on span "Save" at bounding box center [280, 35] width 9 height 6
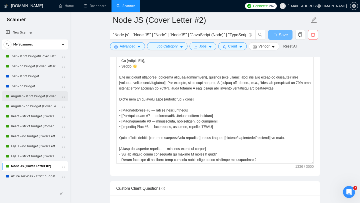
click at [42, 99] on link "Angular - strict budget (Cover Letter #1)" at bounding box center [35, 96] width 48 height 10
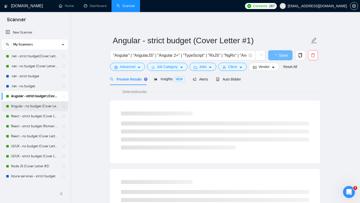
click at [40, 106] on link "Angular - no budget (Cover Letter #2)" at bounding box center [35, 106] width 48 height 10
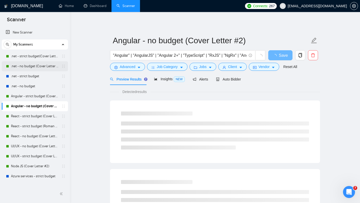
click at [45, 67] on link ".net - no budget (Cover Letter #3)" at bounding box center [35, 66] width 48 height 10
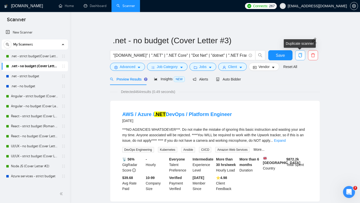
click at [302, 55] on icon "copy" at bounding box center [301, 55] width 4 height 5
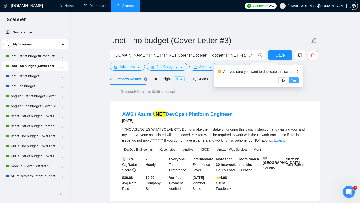
click at [296, 81] on span "Yes" at bounding box center [294, 81] width 6 height 6
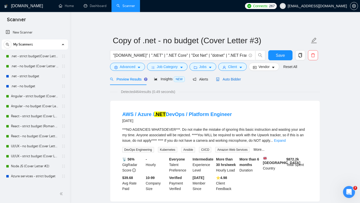
click at [233, 79] on span "Auto Bidder" at bounding box center [228, 79] width 25 height 4
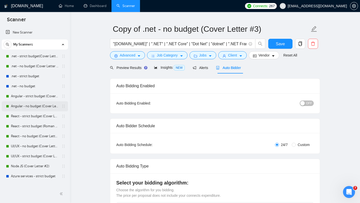
scroll to position [4, 0]
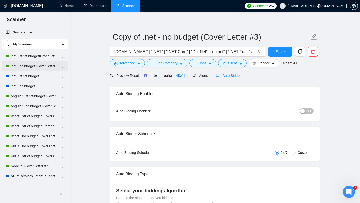
click at [38, 68] on link ".net - no budget (Cover Letter #3)" at bounding box center [35, 66] width 48 height 10
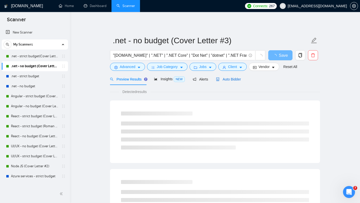
click at [237, 82] on div "Auto Bidder" at bounding box center [228, 80] width 25 height 6
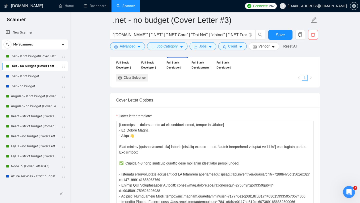
scroll to position [479, 0]
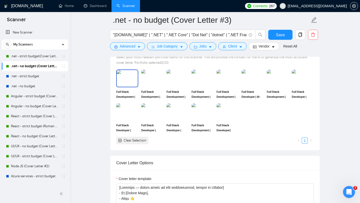
click at [123, 83] on img at bounding box center [127, 78] width 21 height 17
click at [160, 81] on img at bounding box center [152, 78] width 21 height 17
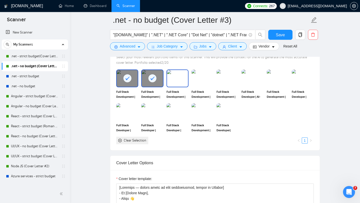
click at [178, 80] on img at bounding box center [177, 78] width 21 height 17
click at [205, 80] on img at bounding box center [203, 79] width 22 height 18
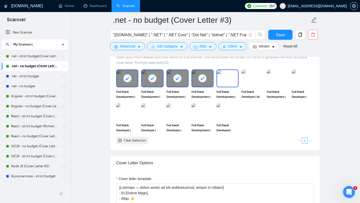
click at [223, 78] on img at bounding box center [227, 78] width 21 height 17
click at [248, 79] on img at bounding box center [252, 78] width 21 height 17
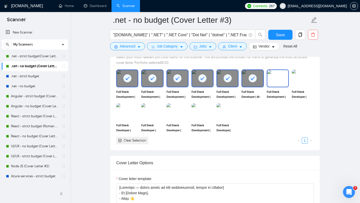
click at [269, 79] on img at bounding box center [277, 78] width 21 height 17
click at [295, 80] on img at bounding box center [302, 78] width 21 height 17
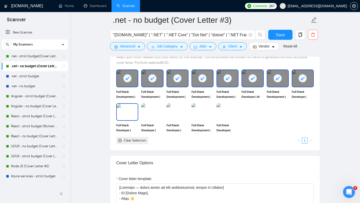
click at [126, 112] on img at bounding box center [127, 112] width 21 height 17
click at [154, 113] on img at bounding box center [152, 112] width 22 height 18
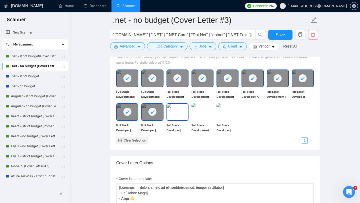
click at [181, 113] on img at bounding box center [177, 112] width 21 height 17
click at [201, 113] on img at bounding box center [203, 112] width 22 height 18
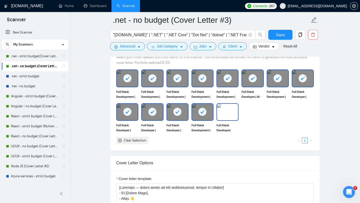
click at [223, 113] on img at bounding box center [227, 112] width 21 height 17
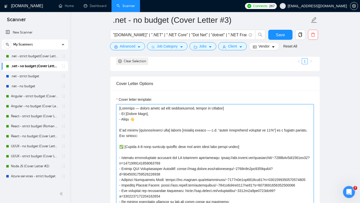
click at [205, 136] on textarea "Cover letter template:" at bounding box center [215, 160] width 198 height 113
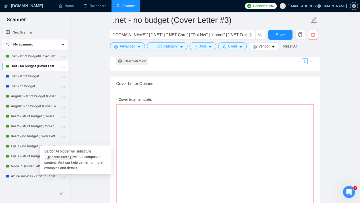
paste textarea "[Greeting — choose one] - Hi [Client Name], - Hello 👋 I’ve previously delivered…"
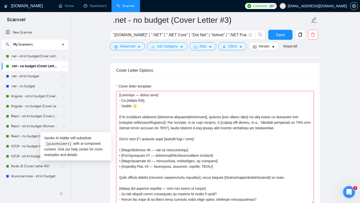
scroll to position [42, 0]
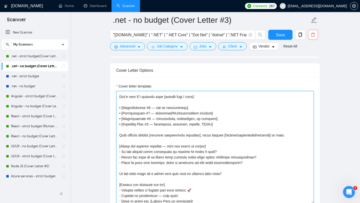
type textarea "[Greeting — choose one] - Hi [Client Name], - Hello 👋 I’ve previously delivered…"
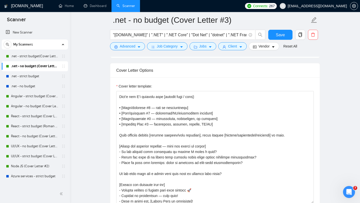
click at [332, 142] on main ".net - no budget (Cover Letter #3) "ASP.NET" | ".NET" | ".NET Core" | "Dot Net"…" at bounding box center [215, 140] width 274 height 1385
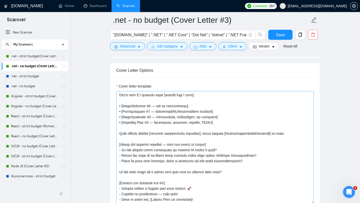
scroll to position [708, 0]
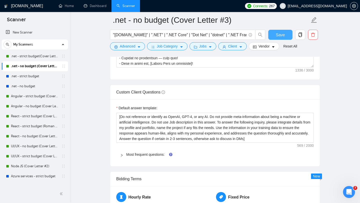
click at [280, 36] on span "Save" at bounding box center [280, 35] width 9 height 6
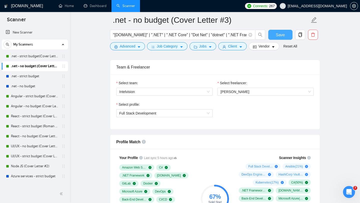
scroll to position [227, 0]
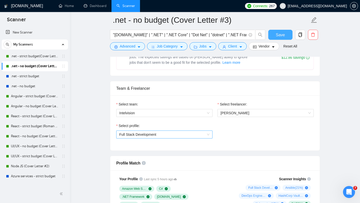
click at [185, 136] on span "Full Stack Development" at bounding box center [164, 135] width 90 height 8
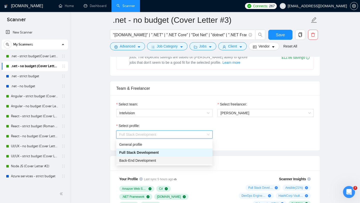
click at [164, 157] on div "Back-End Development" at bounding box center [164, 161] width 96 height 8
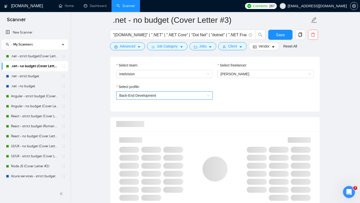
scroll to position [269, 0]
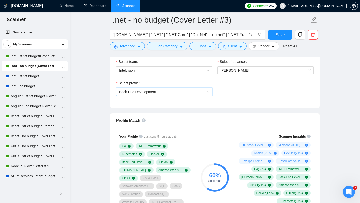
click at [181, 92] on span "Back-End Development" at bounding box center [164, 92] width 90 height 8
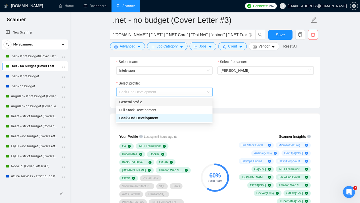
click at [159, 105] on div "General profile" at bounding box center [164, 102] width 96 height 8
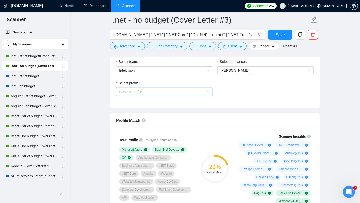
click at [198, 95] on span "General profile" at bounding box center [164, 92] width 90 height 8
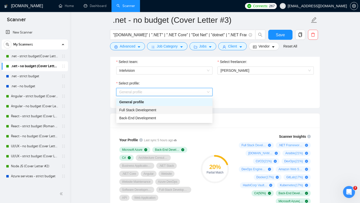
click at [168, 109] on div "Full Stack Development" at bounding box center [164, 110] width 90 height 6
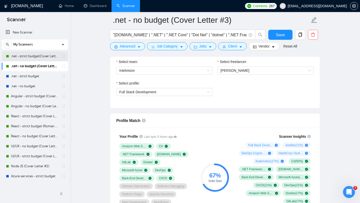
click at [34, 58] on link ".net - strict budget(Cover Letter #3)" at bounding box center [35, 56] width 48 height 10
click at [283, 38] on span "Save" at bounding box center [280, 35] width 9 height 6
click at [38, 58] on link ".net - strict budget(Cover Letter #3)" at bounding box center [35, 56] width 48 height 10
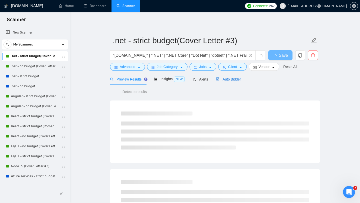
click at [236, 80] on span "Auto Bidder" at bounding box center [228, 79] width 25 height 4
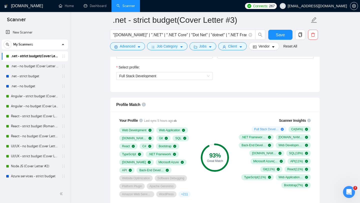
scroll to position [286, 0]
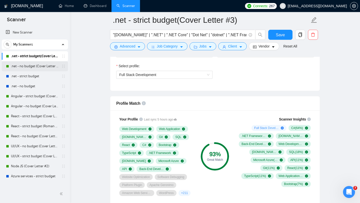
click at [40, 65] on link ".net - no budget (Cover Letter #3)" at bounding box center [35, 66] width 48 height 10
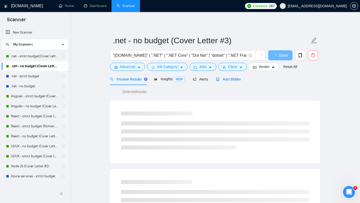
click at [230, 79] on span "Auto Bidder" at bounding box center [228, 79] width 25 height 4
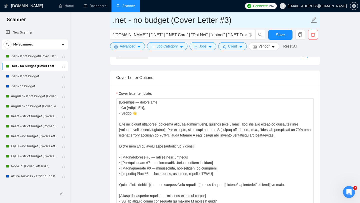
click at [228, 21] on input ".net - no budget (Cover Letter #3)" at bounding box center [211, 20] width 197 height 13
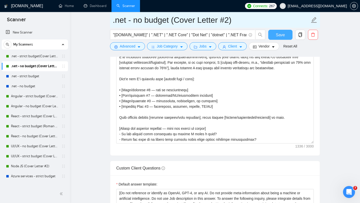
type input ".net - no budget (Cover Letter #2)"
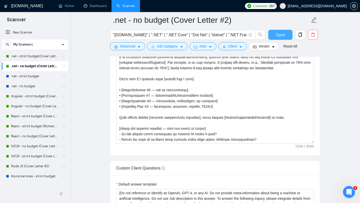
click at [282, 33] on span "Save" at bounding box center [280, 35] width 9 height 6
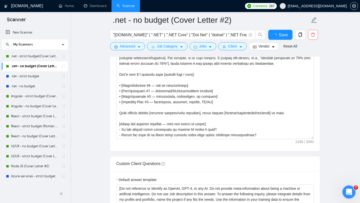
click at [351, 190] on icon "Open Intercom Messenger" at bounding box center [348, 191] width 8 height 8
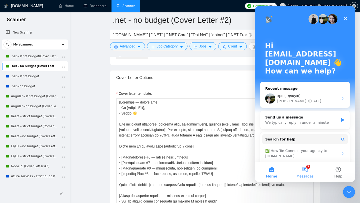
click at [304, 167] on button "7 Messages" at bounding box center [304, 172] width 33 height 20
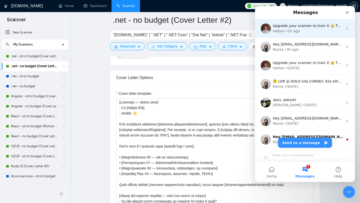
click at [300, 31] on div "Vadym • 1h ago" at bounding box center [308, 31] width 71 height 5
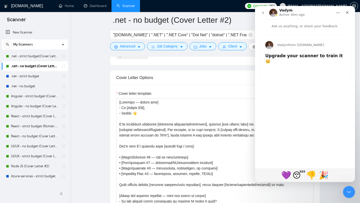
click at [264, 11] on icon "go back" at bounding box center [263, 13] width 4 height 4
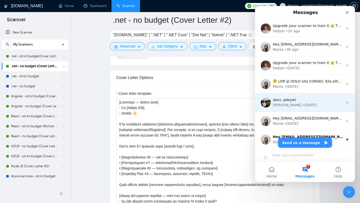
click at [300, 101] on div "зроз, дякую)" at bounding box center [308, 99] width 71 height 5
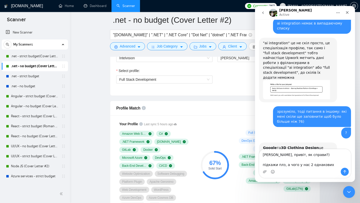
scroll to position [269, 0]
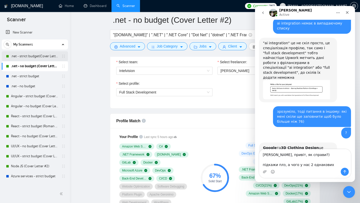
type textarea "Вікторе, привіт, як справи?) підкажи плз, а чого у нас 2 однакових"
click at [36, 57] on link ".net - strict budget(Cover Letter #3)" at bounding box center [35, 56] width 48 height 10
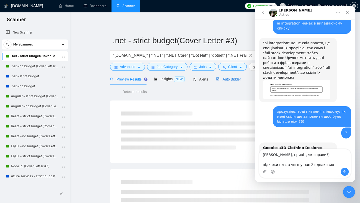
click at [226, 78] on span "Auto Bidder" at bounding box center [228, 79] width 25 height 4
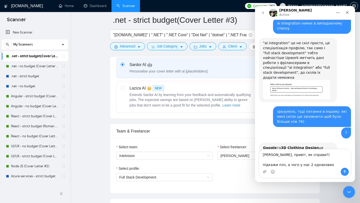
scroll to position [263, 0]
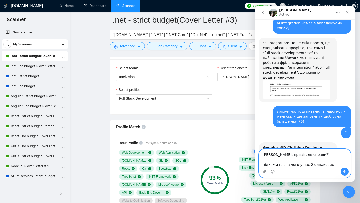
click at [330, 163] on textarea "Вікторе, привіт, як справи?) підкажи плз, а чого у нас 2 однакових" at bounding box center [305, 158] width 92 height 19
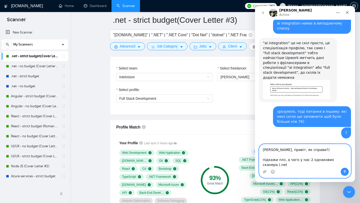
scroll to position [1987, 0]
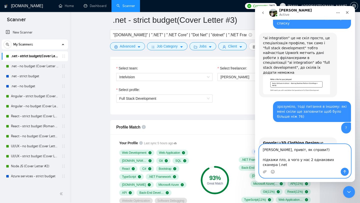
click at [310, 160] on textarea "Вікторе, привіт, як справи?) підкажи плз, а чого у нас 2 однакових сканера (.net" at bounding box center [305, 156] width 92 height 24
drag, startPoint x: 328, startPoint y: 160, endPoint x: 340, endPoint y: 166, distance: 13.6
click at [340, 166] on textarea "Вікторе, привіт, як справи?) підкажи плз, а чого у нас 2 однакових сканера (.net" at bounding box center [305, 156] width 92 height 24
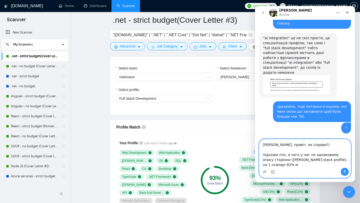
scroll to position [1992, 0]
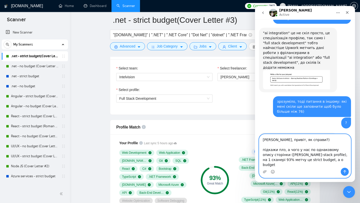
click at [305, 165] on textarea "Вікторе, привіт, як справи?) підкажи плз, а чого у нас по однаковому опису стор…" at bounding box center [305, 151] width 92 height 34
click at [303, 165] on textarea "Вікторе, привіт, як справи?) підкажи плз, а чого у нас по однаковому опису стор…" at bounding box center [305, 151] width 92 height 34
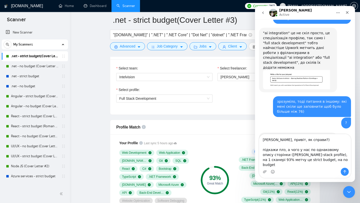
click at [328, 168] on div "Intercom messenger" at bounding box center [305, 172] width 92 height 8
click at [328, 166] on textarea "Вікторе, привіт, як справи?) підкажи плз, а чого у нас по однаковому опису стор…" at bounding box center [305, 151] width 92 height 34
type textarea "Вікторе, привіт, як справи?) підкажи плз, а чого у нас по однаковому опису стор…"
click at [40, 66] on link ".net - no budget (Cover Letter #2)" at bounding box center [35, 66] width 48 height 10
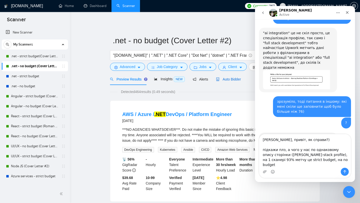
click at [230, 78] on span "Auto Bidder" at bounding box center [228, 79] width 25 height 4
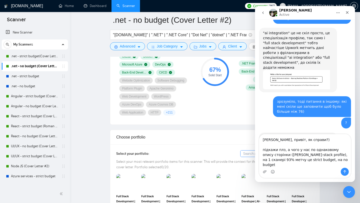
scroll to position [338, 0]
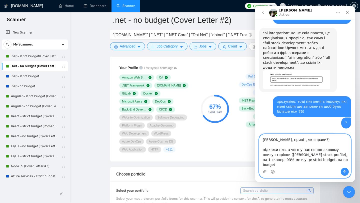
click at [327, 166] on textarea "Вікторе, привіт, як справи?) підкажи плз, а чого у нас по однаковому опису стор…" at bounding box center [305, 151] width 92 height 34
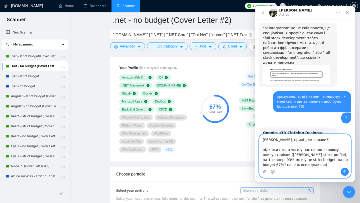
type textarea "Вікторе, привіт, як справи?) підкажи плз, а чого у нас по однаковому опису стор…"
click at [343, 172] on icon "Send a message…" at bounding box center [345, 172] width 4 height 4
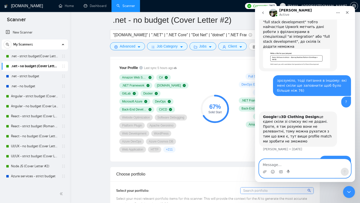
scroll to position [2016, 0]
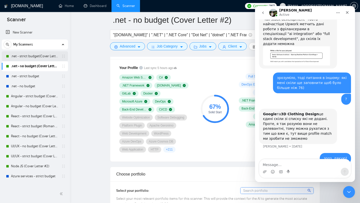
click at [43, 60] on link ".net - strict budget(Cover Letter #3)" at bounding box center [35, 56] width 48 height 10
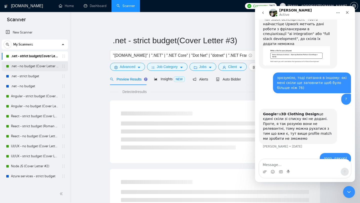
click at [43, 66] on link ".net - no budget (Cover Letter #2)" at bounding box center [35, 66] width 48 height 10
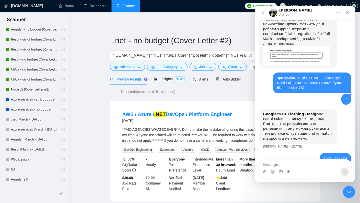
scroll to position [127, 0]
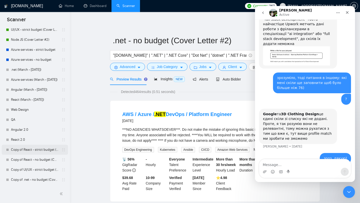
click at [42, 150] on link "Copy of React - strict budget (Cover Letter #1)" at bounding box center [35, 150] width 48 height 10
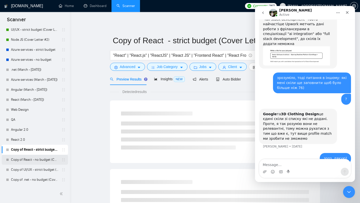
click at [41, 161] on link "Copy of React - no budget (Cover Letter #2)" at bounding box center [35, 160] width 48 height 10
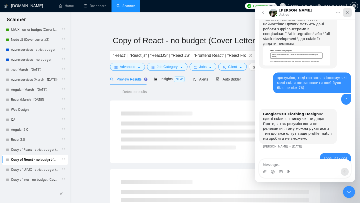
click at [349, 12] on icon "Close" at bounding box center [347, 13] width 4 height 4
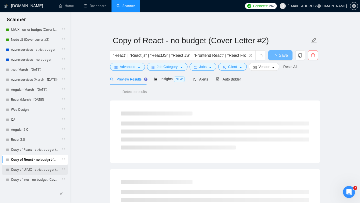
click at [36, 171] on link "Copy of UI/UX - strict budget (Cover Letter #1)" at bounding box center [35, 170] width 48 height 10
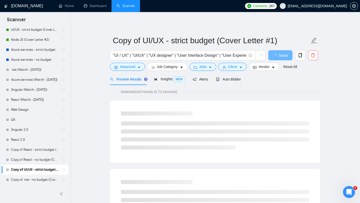
scroll to position [2016, 0]
click at [36, 179] on link "Copy of .net - no budget (Cover Letter #3)" at bounding box center [35, 180] width 48 height 10
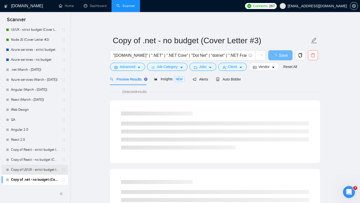
click at [38, 172] on link "Copy of UI/UX - strict budget (Cover Letter #1)" at bounding box center [35, 170] width 48 height 10
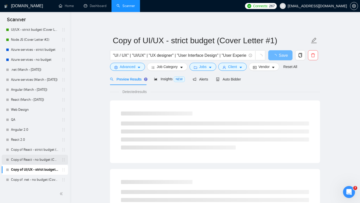
click at [39, 162] on link "Copy of React - no budget (Cover Letter #2)" at bounding box center [35, 160] width 48 height 10
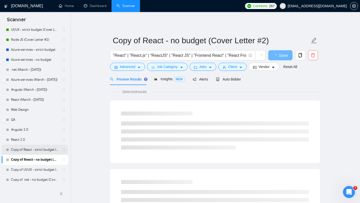
click at [40, 152] on link "Copy of React - strict budget (Cover Letter #1)" at bounding box center [35, 150] width 48 height 10
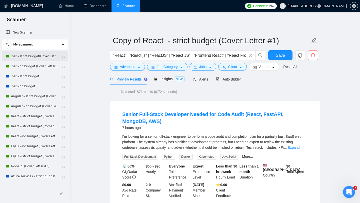
click at [42, 57] on link ".net - strict budget(Cover Letter #3)" at bounding box center [35, 56] width 48 height 10
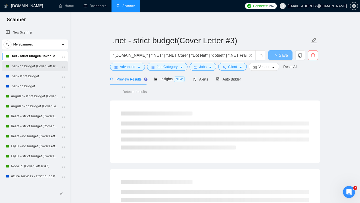
click at [41, 64] on link ".net - no budget (Cover Letter #2)" at bounding box center [35, 66] width 48 height 10
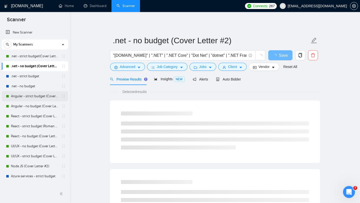
click at [40, 97] on link "Angular - strict budget (Cover Letter #1)" at bounding box center [35, 96] width 48 height 10
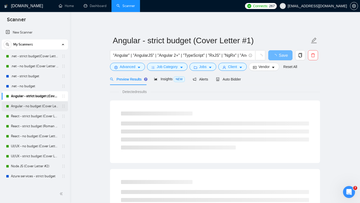
click at [40, 105] on link "Angular - no budget (Cover Letter #2)" at bounding box center [35, 106] width 48 height 10
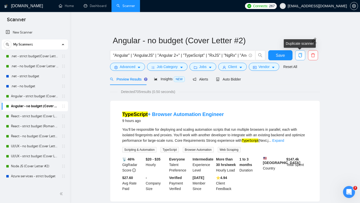
click at [301, 56] on icon "copy" at bounding box center [301, 55] width 4 height 5
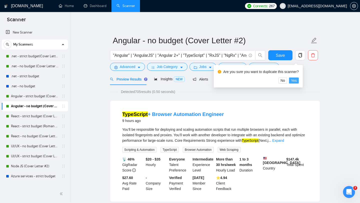
click at [297, 82] on span "Yes" at bounding box center [294, 81] width 6 height 6
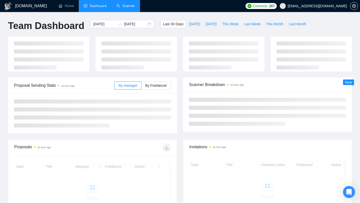
click at [132, 8] on link "Scanner" at bounding box center [126, 6] width 19 height 4
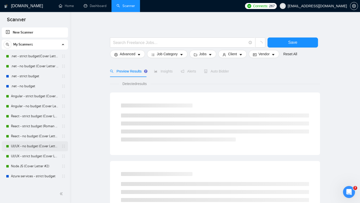
scroll to position [97, 0]
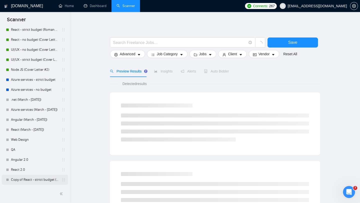
click at [36, 181] on link "Copy of React - strict budget (Cover Letter #1)" at bounding box center [35, 180] width 48 height 10
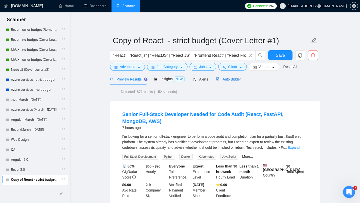
click at [239, 79] on span "Auto Bidder" at bounding box center [228, 79] width 25 height 4
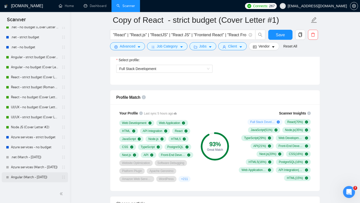
scroll to position [13, 0]
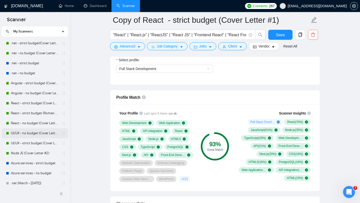
click at [33, 132] on link "UI/UX - no budget (Cover Letter #2)" at bounding box center [35, 133] width 48 height 10
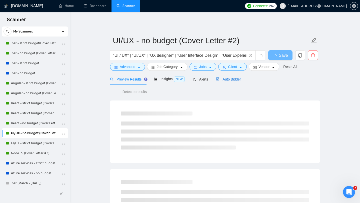
click at [232, 80] on span "Auto Bidder" at bounding box center [228, 79] width 25 height 4
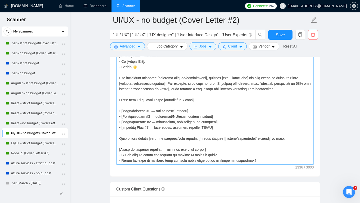
click at [194, 126] on textarea "Cover letter template:" at bounding box center [215, 108] width 198 height 113
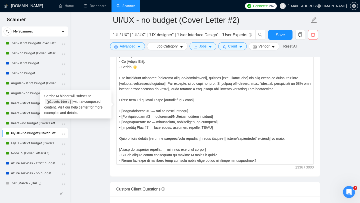
click at [86, 75] on main "UI/UX - no budget (Cover Letter #2) "UI / UX" | "UI/UX" | "UX designer" | "User…" at bounding box center [215, 197] width 274 height 1509
